Goal: Task Accomplishment & Management: Manage account settings

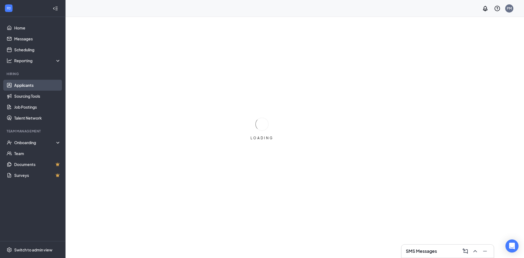
click at [34, 86] on link "Applicants" at bounding box center [37, 85] width 47 height 11
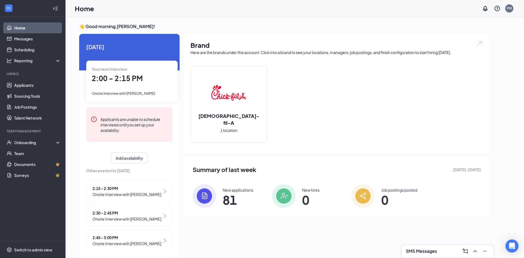
click at [234, 195] on span "81" at bounding box center [238, 200] width 31 height 10
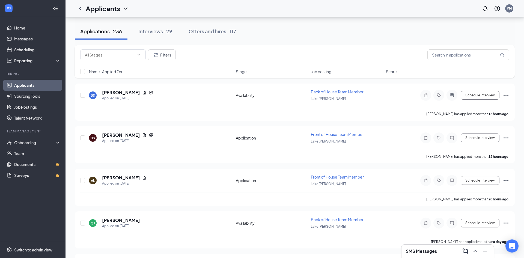
scroll to position [49, 0]
click at [127, 178] on h5 "[PERSON_NAME]" at bounding box center [121, 177] width 38 height 6
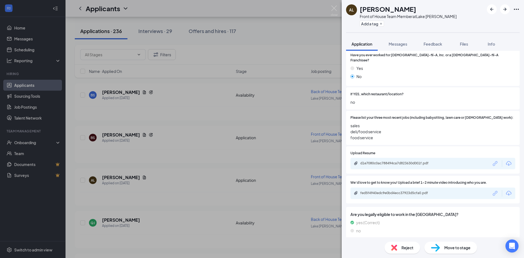
scroll to position [81, 0]
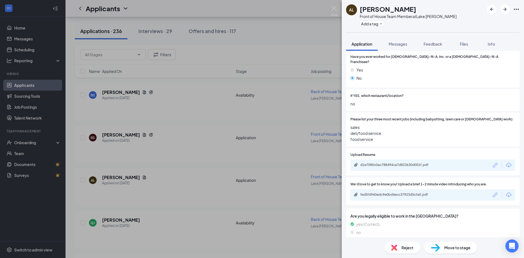
click at [410, 163] on div "d1e7080c0ac788494ca7d823630d001f.pdf" at bounding box center [398, 165] width 76 height 4
click at [299, 38] on div "AL [PERSON_NAME] Front of House Team Member at [GEOGRAPHIC_DATA][PERSON_NAME] A…" at bounding box center [262, 129] width 524 height 258
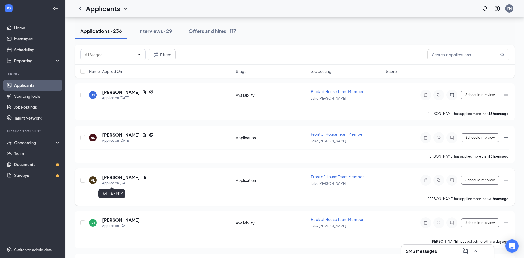
click at [111, 181] on div "Applied on [DATE]" at bounding box center [124, 182] width 44 height 5
click at [113, 179] on h5 "[PERSON_NAME]" at bounding box center [121, 177] width 38 height 6
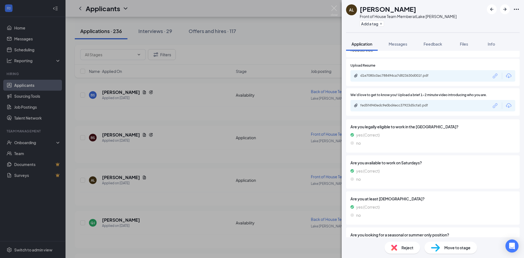
scroll to position [166, 0]
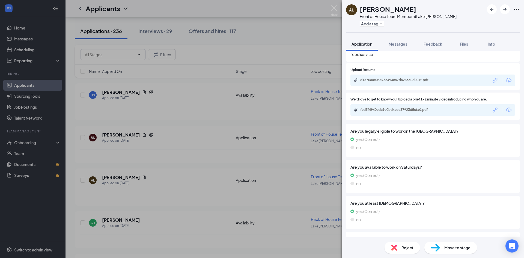
click at [424, 107] on div "fed5f4940edc9e0bd4ecc37923d5cfa0.pdf" at bounding box center [398, 109] width 76 height 4
click at [397, 78] on div "d1e7080c0ac788494ca7d823630d001f.pdf" at bounding box center [398, 80] width 76 height 4
click at [257, 42] on div "AL [PERSON_NAME] Front of House Team Member at [GEOGRAPHIC_DATA][PERSON_NAME] A…" at bounding box center [262, 129] width 524 height 258
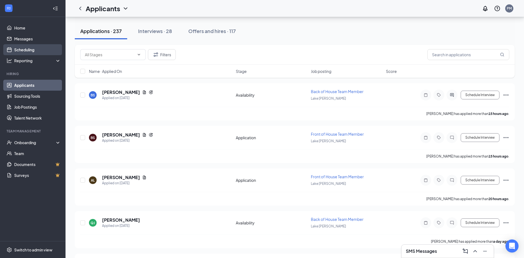
click at [19, 48] on link "Scheduling" at bounding box center [37, 49] width 47 height 11
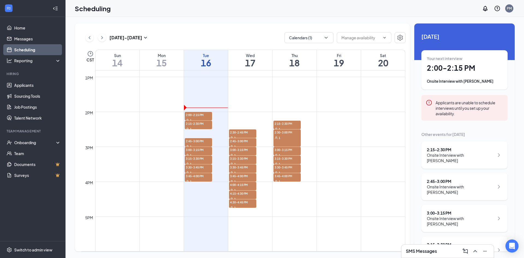
scroll to position [449, 0]
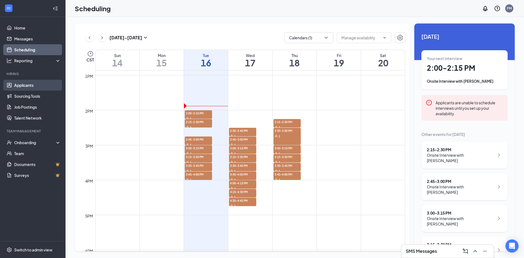
click at [18, 84] on link "Applicants" at bounding box center [37, 85] width 47 height 11
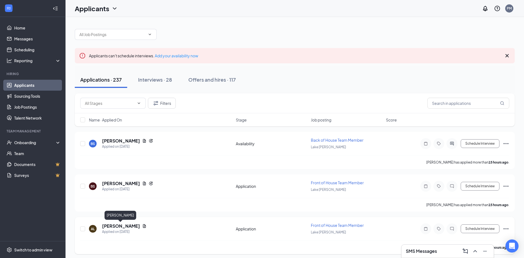
click at [115, 225] on h5 "[PERSON_NAME]" at bounding box center [121, 226] width 38 height 6
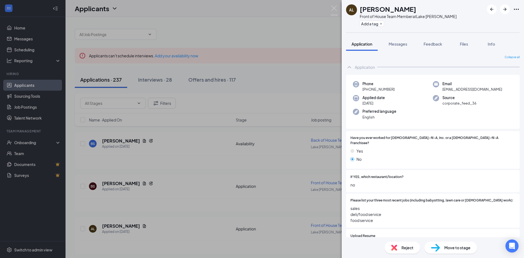
click at [434, 247] on img at bounding box center [435, 248] width 9 height 8
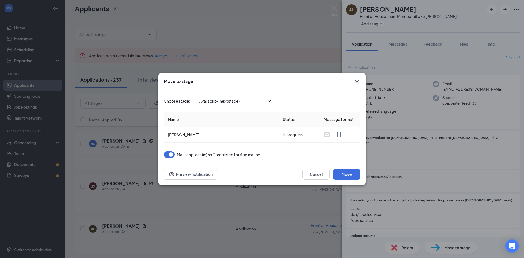
click at [247, 100] on input "Availability (next stage)" at bounding box center [232, 101] width 66 height 6
click at [234, 119] on div "Onsite Interview" at bounding box center [239, 121] width 73 height 6
type input "Onsite Interview"
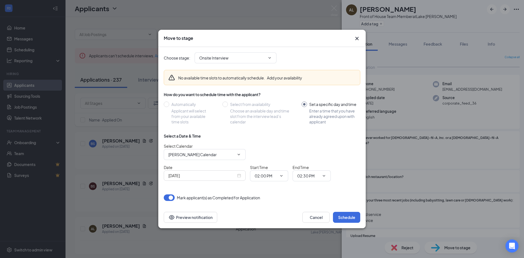
click at [238, 175] on div "[DATE]" at bounding box center [204, 175] width 73 height 6
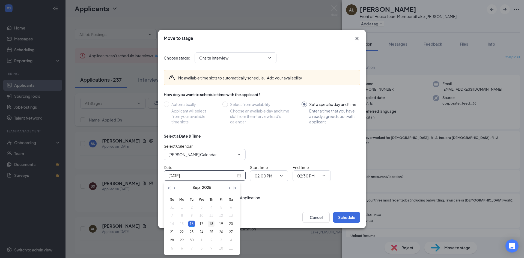
type input "[DATE]"
click at [211, 224] on div "18" at bounding box center [211, 223] width 7 height 7
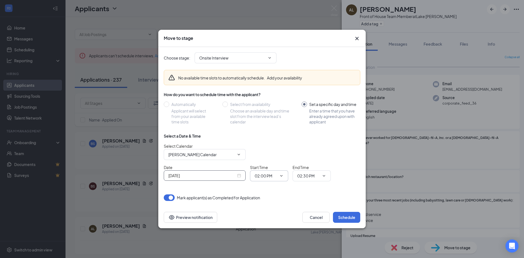
click at [258, 174] on input "02:00 PM" at bounding box center [265, 176] width 22 height 6
click at [276, 158] on div "02:30 PM" at bounding box center [273, 156] width 29 height 6
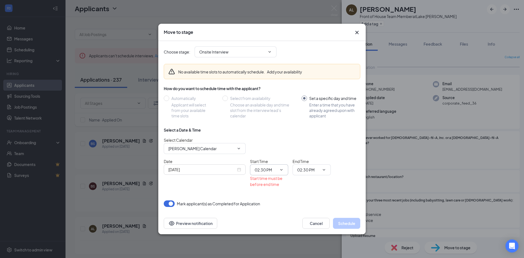
click at [269, 171] on input "02:30 PM" at bounding box center [265, 170] width 22 height 6
click at [272, 135] on div "04:00 PM" at bounding box center [267, 134] width 16 height 6
type input "04:00 PM"
click at [316, 172] on input "02:30 PM" at bounding box center [308, 170] width 22 height 6
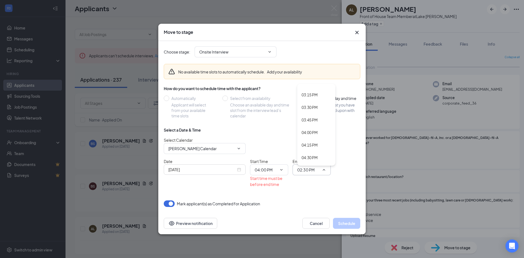
scroll to position [761, 0]
click at [319, 145] on div "04:15 PM" at bounding box center [315, 144] width 29 height 6
type input "04:15 PM"
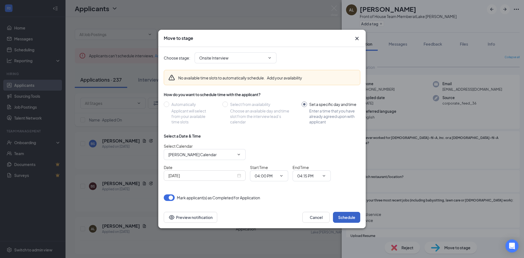
click at [356, 213] on button "Schedule" at bounding box center [346, 217] width 27 height 11
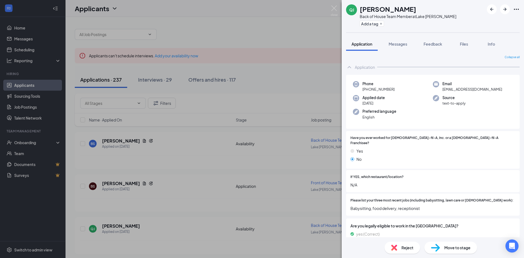
click at [284, 178] on div "QJ [PERSON_NAME] Back of House Team Member at [GEOGRAPHIC_DATA][PERSON_NAME] Ad…" at bounding box center [262, 129] width 524 height 258
